Goal: Find specific fact: Find specific fact

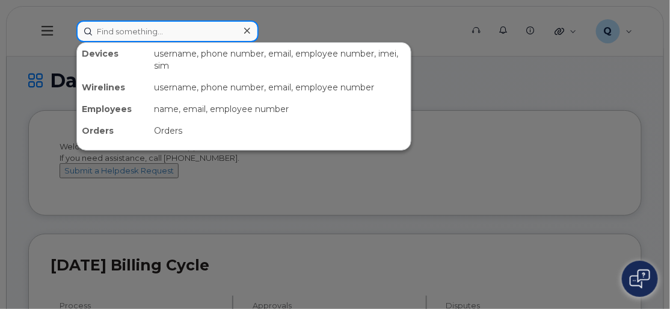
click at [167, 29] on input at bounding box center [167, 31] width 182 height 22
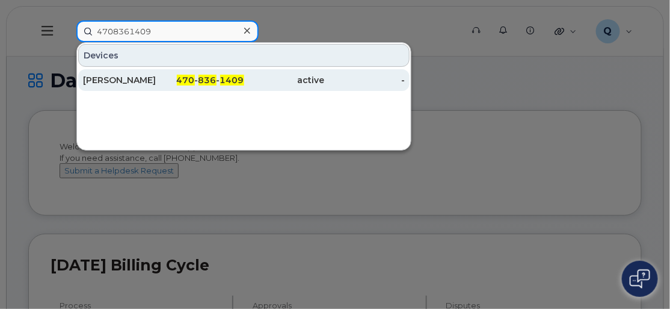
type input "4708361409"
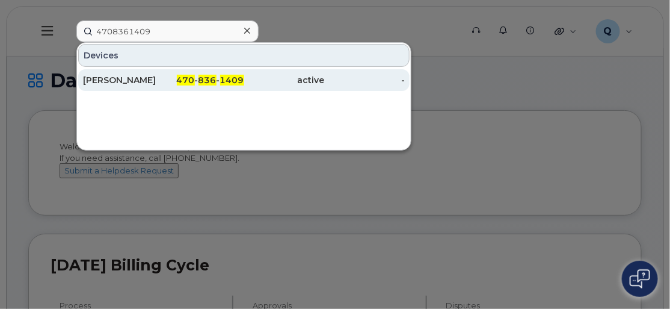
click at [220, 78] on div "470 - 836 - 1409" at bounding box center [204, 80] width 81 height 12
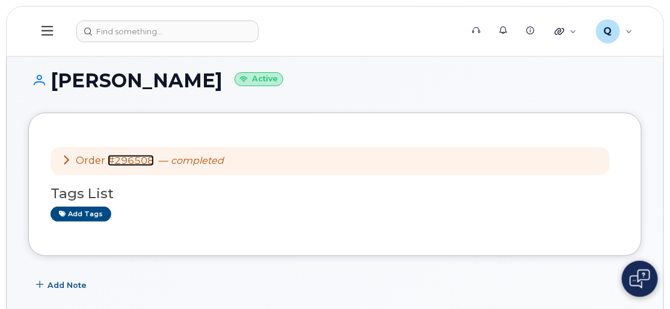
click at [136, 156] on link "#296508" at bounding box center [131, 160] width 46 height 11
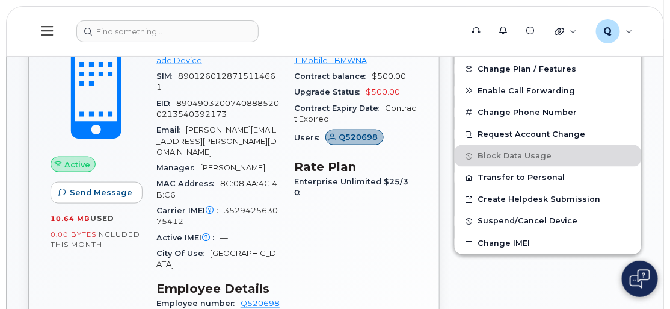
scroll to position [328, 0]
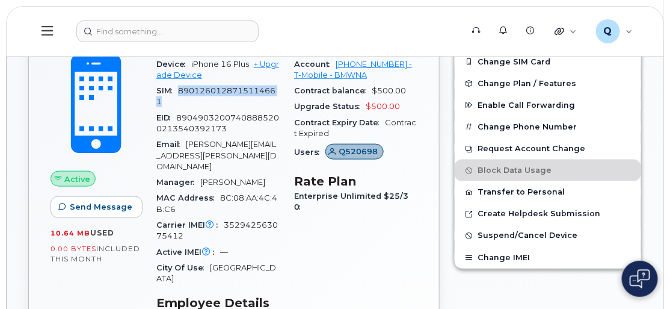
drag, startPoint x: 179, startPoint y: 87, endPoint x: 217, endPoint y: 100, distance: 40.3
click at [217, 100] on div "SIM [TECHNICAL_ID]" at bounding box center [217, 96] width 123 height 27
copy span "8901260128715114661"
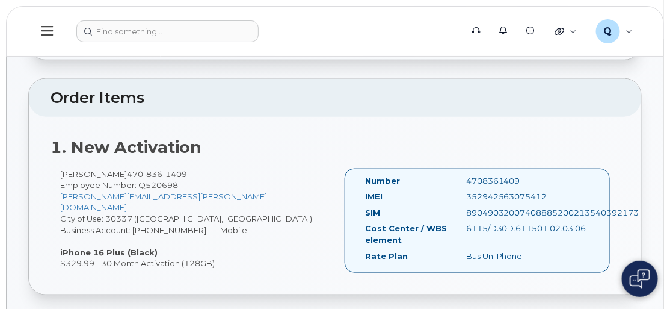
scroll to position [273, 0]
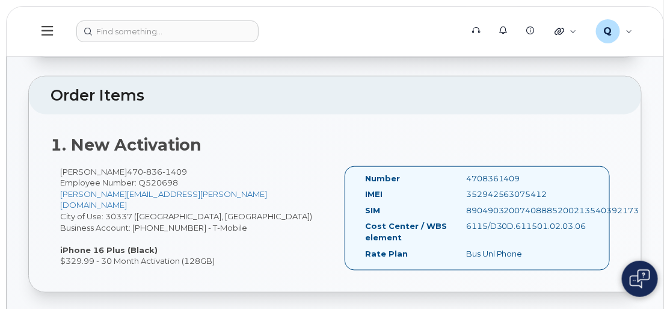
drag, startPoint x: 466, startPoint y: 190, endPoint x: 546, endPoint y: 198, distance: 80.5
click at [546, 198] on div "IMEI 352942563075412" at bounding box center [477, 196] width 242 height 16
copy div "352942563075412"
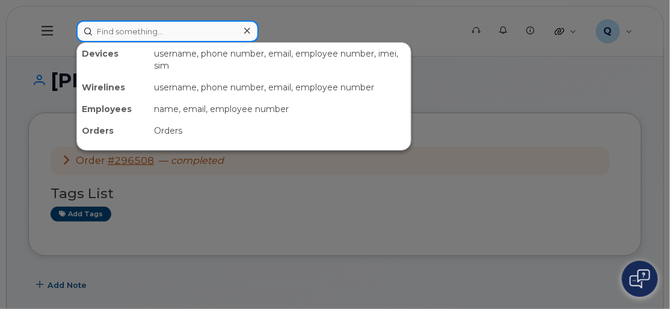
click at [151, 34] on input at bounding box center [167, 31] width 182 height 22
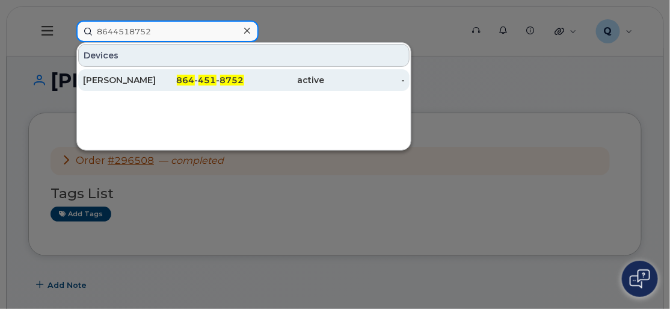
type input "8644518752"
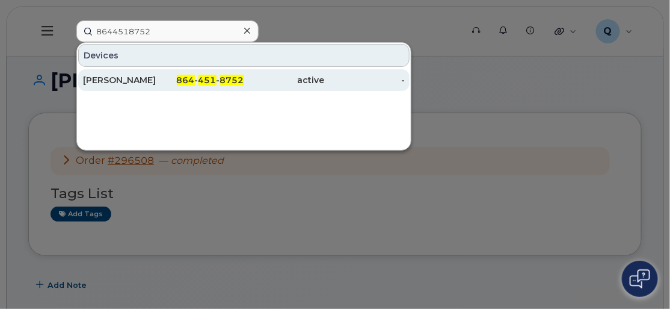
click at [132, 81] on div "[PERSON_NAME]" at bounding box center [123, 80] width 81 height 12
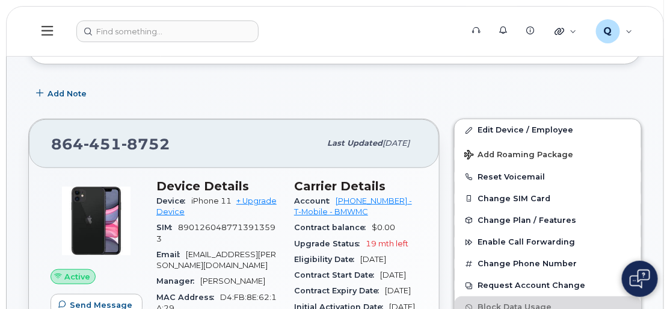
scroll to position [218, 0]
